Goal: Task Accomplishment & Management: Complete application form

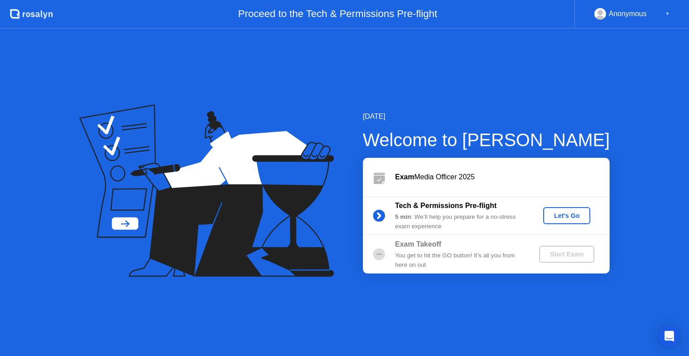
click at [550, 221] on button "Let's Go" at bounding box center [566, 215] width 47 height 17
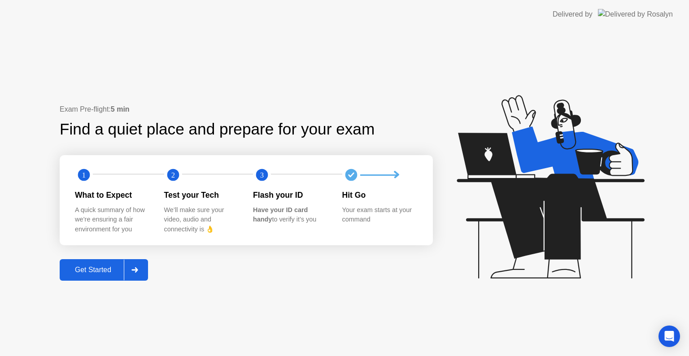
click at [96, 266] on div "Get Started" at bounding box center [92, 270] width 61 height 8
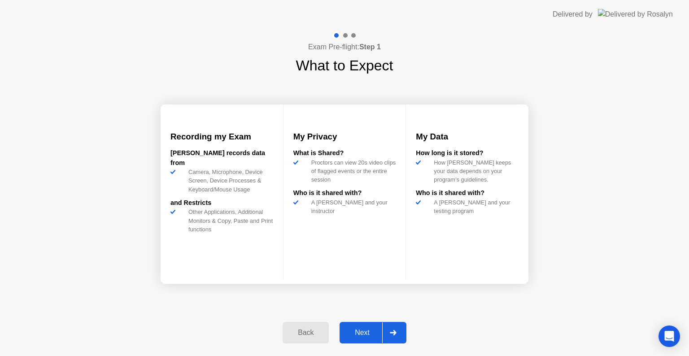
click at [363, 332] on div "Next" at bounding box center [362, 333] width 40 height 8
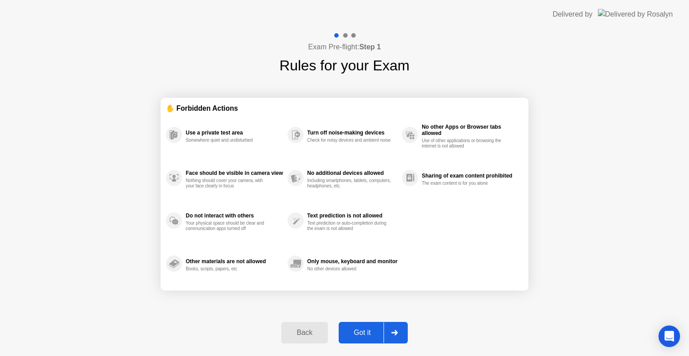
click at [366, 326] on button "Got it" at bounding box center [372, 333] width 69 height 22
select select "**********"
select select "*******"
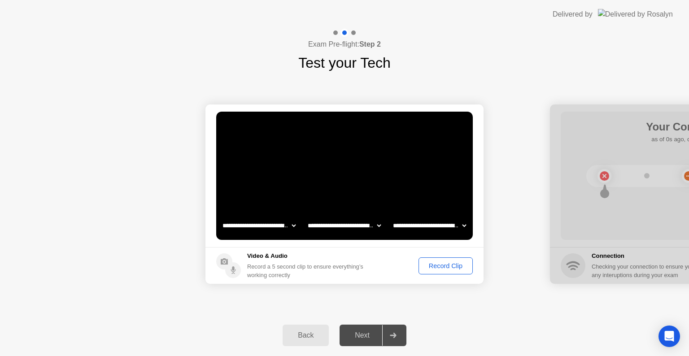
click at [443, 264] on div "Record Clip" at bounding box center [445, 265] width 48 height 7
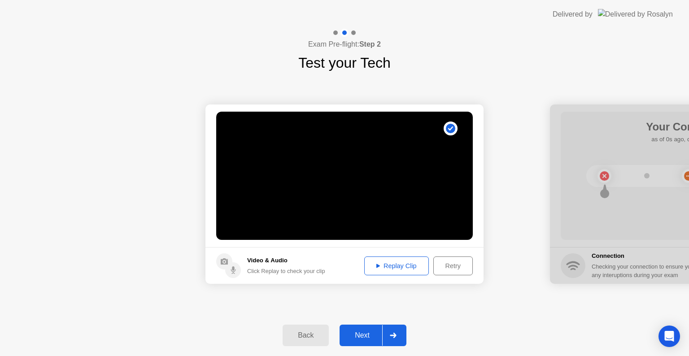
click at [389, 268] on div "Replay Clip" at bounding box center [396, 265] width 58 height 7
click at [361, 332] on div "Next" at bounding box center [362, 335] width 40 height 8
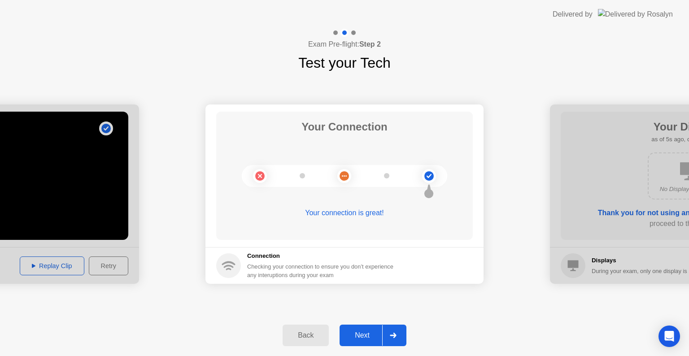
click at [360, 337] on div "Next" at bounding box center [362, 335] width 40 height 8
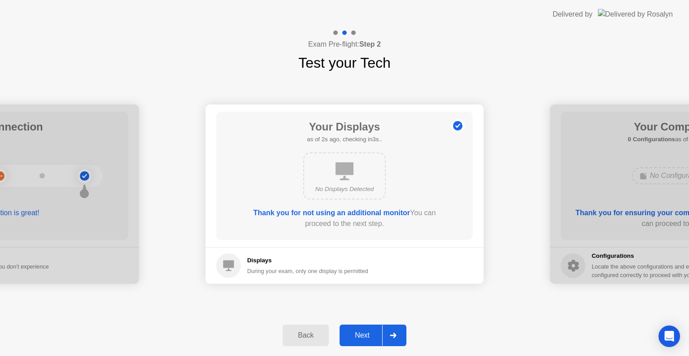
click at [368, 335] on div "Next" at bounding box center [362, 335] width 40 height 8
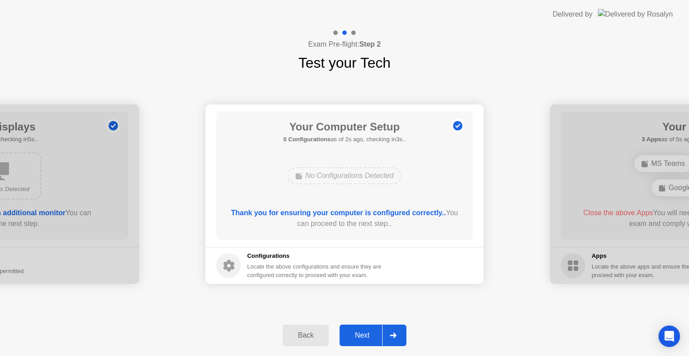
click at [356, 334] on div "Next" at bounding box center [362, 335] width 40 height 8
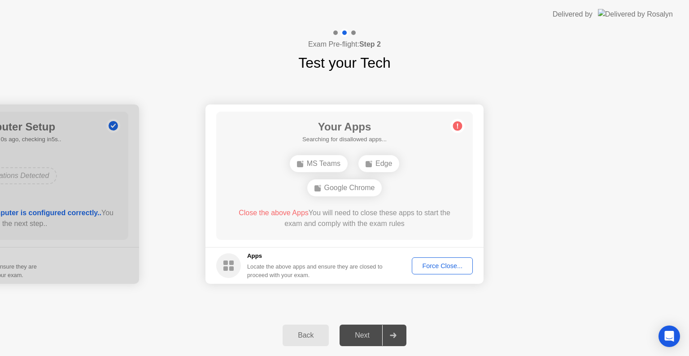
click at [433, 264] on div "Force Close..." at bounding box center [442, 265] width 55 height 7
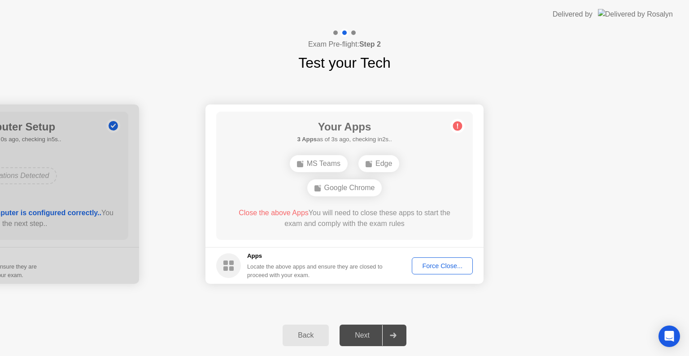
click at [433, 266] on div "Force Close..." at bounding box center [442, 265] width 55 height 7
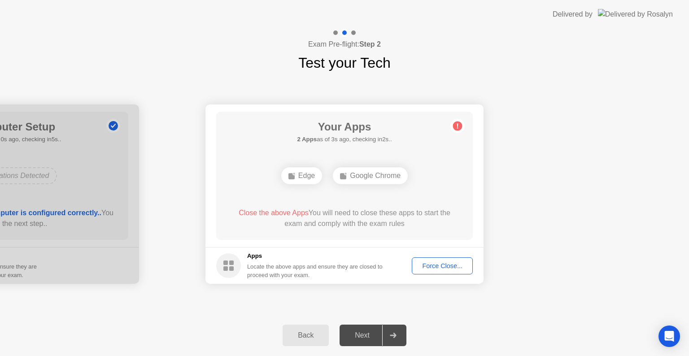
click at [431, 265] on div "Force Close..." at bounding box center [442, 265] width 55 height 7
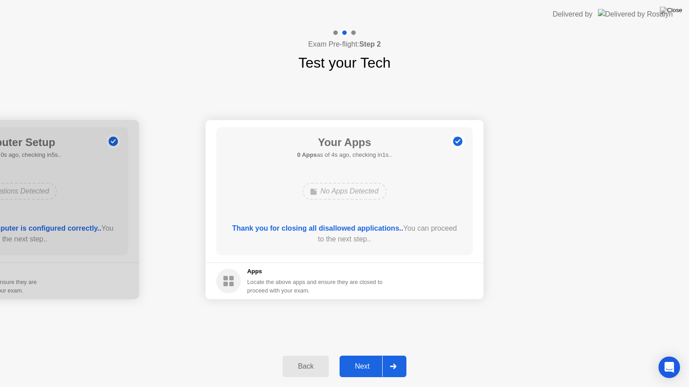
click at [369, 355] on div "Next" at bounding box center [362, 367] width 40 height 8
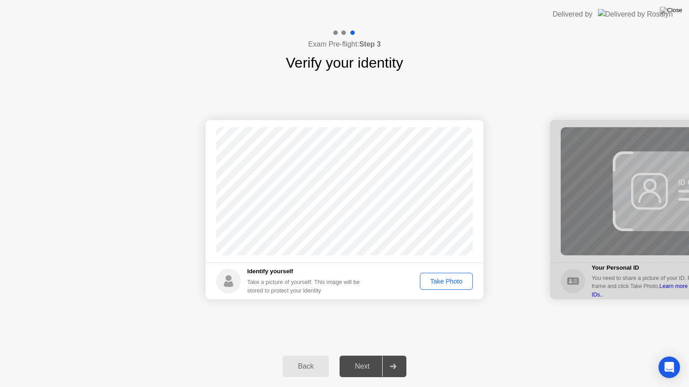
click at [444, 281] on div "Take Photo" at bounding box center [446, 281] width 47 height 7
click at [364, 355] on div "Next" at bounding box center [362, 367] width 40 height 8
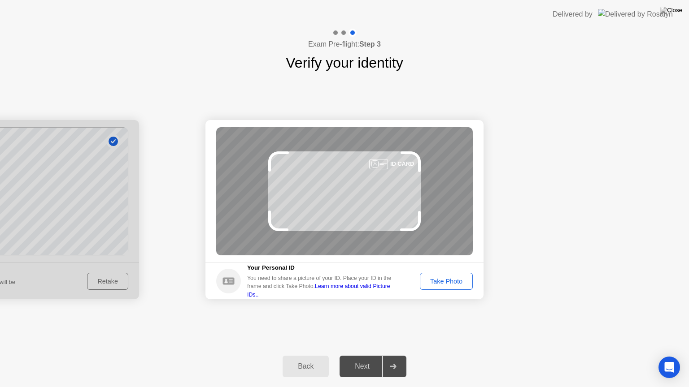
click at [453, 282] on div "Take Photo" at bounding box center [446, 281] width 47 height 7
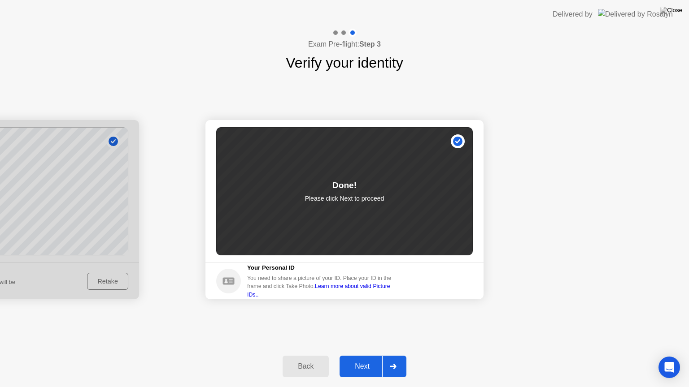
click at [360, 355] on div "Next" at bounding box center [362, 367] width 40 height 8
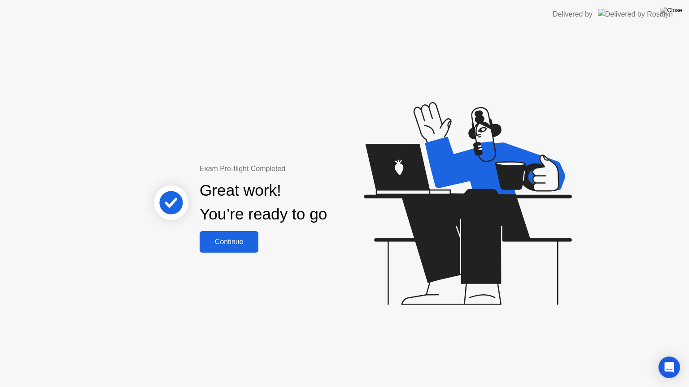
click at [236, 239] on div "Continue" at bounding box center [228, 242] width 53 height 8
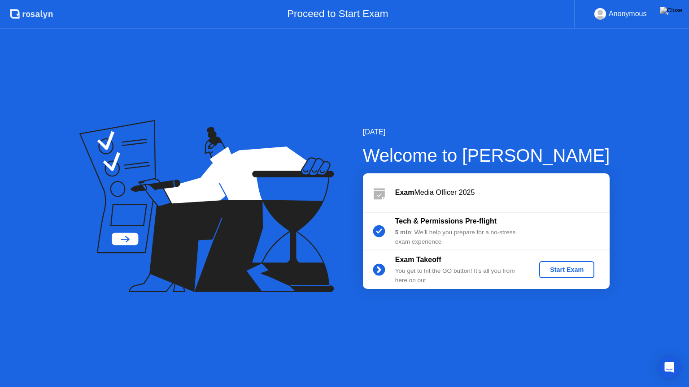
click at [567, 270] on div "Start Exam" at bounding box center [566, 269] width 48 height 7
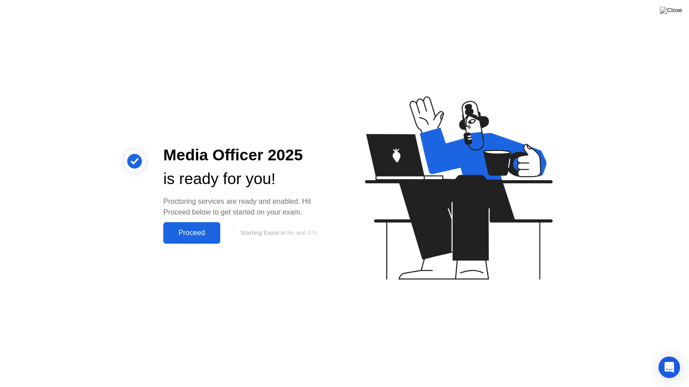
click at [175, 232] on div "Proceed" at bounding box center [192, 233] width 52 height 8
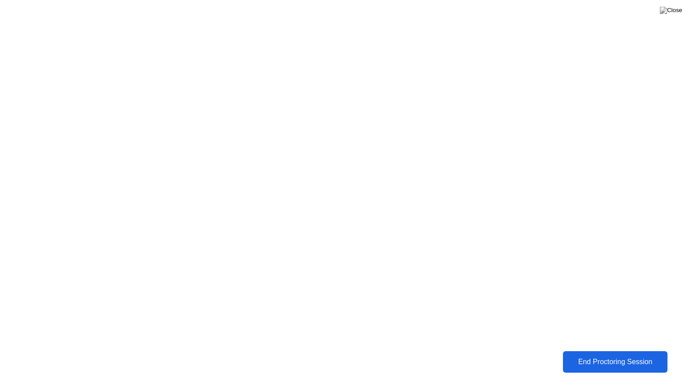
click at [611, 355] on div "End Proctoring Session" at bounding box center [614, 362] width 99 height 8
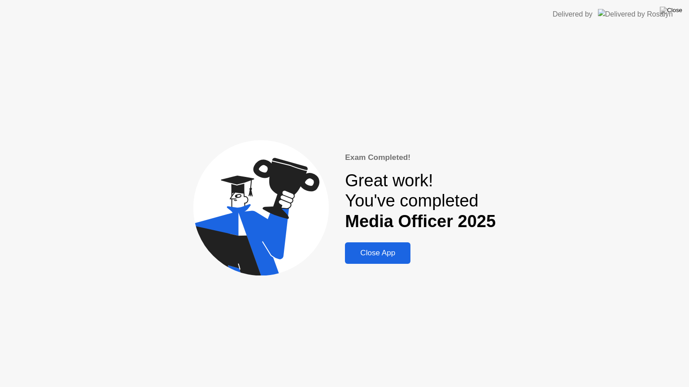
click at [396, 253] on div "Close App" at bounding box center [377, 253] width 60 height 9
